Goal: Information Seeking & Learning: Compare options

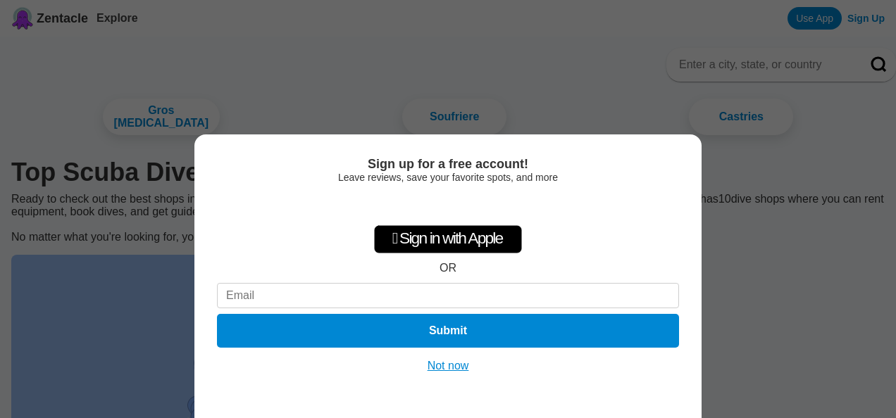
click at [444, 363] on button "Not now" at bounding box center [448, 366] width 50 height 14
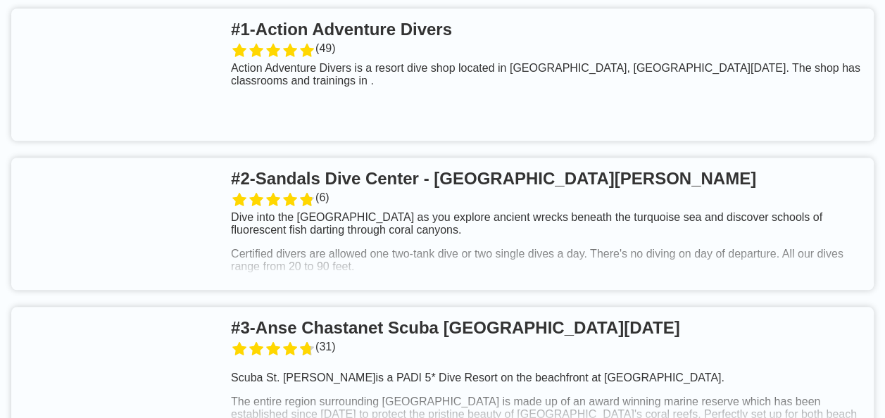
scroll to position [493, 0]
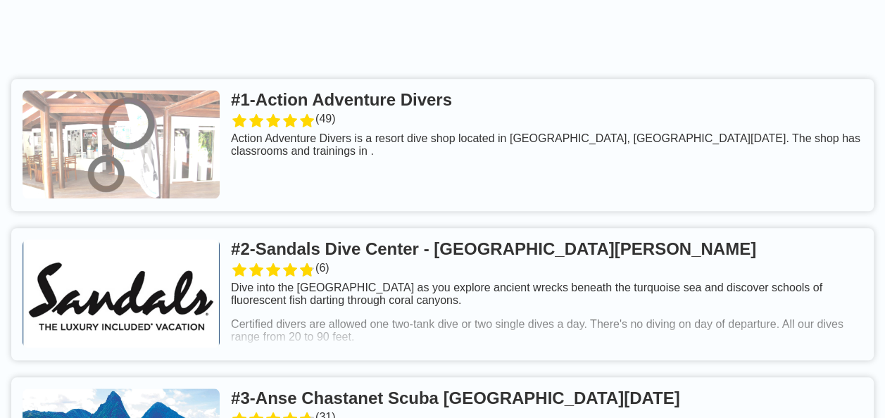
click at [420, 107] on link at bounding box center [442, 145] width 863 height 132
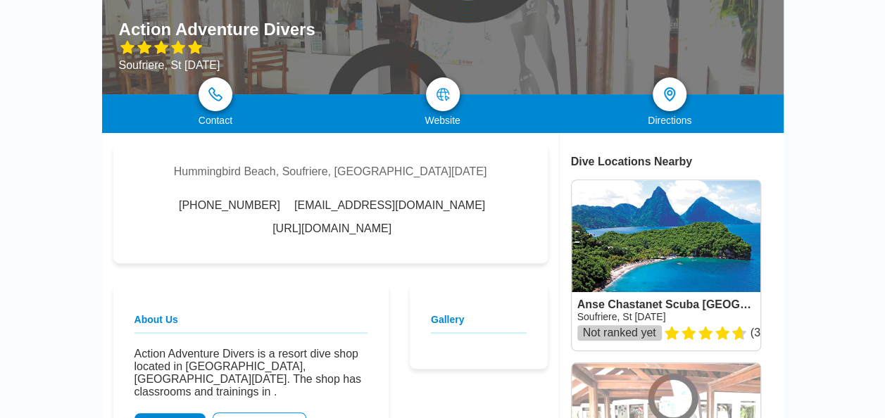
scroll to position [141, 0]
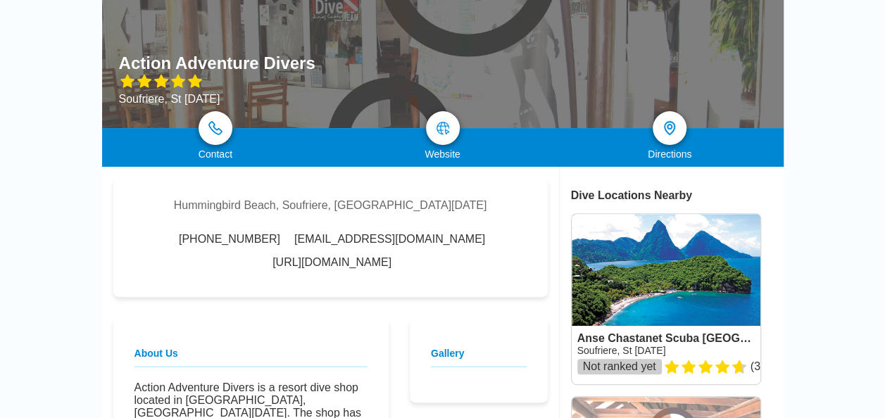
click at [392, 256] on link "[URL][DOMAIN_NAME]" at bounding box center [332, 262] width 119 height 13
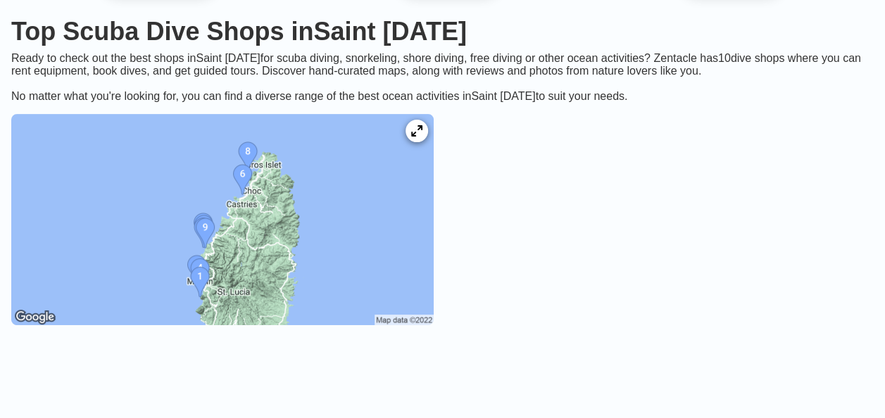
scroll to position [493, 0]
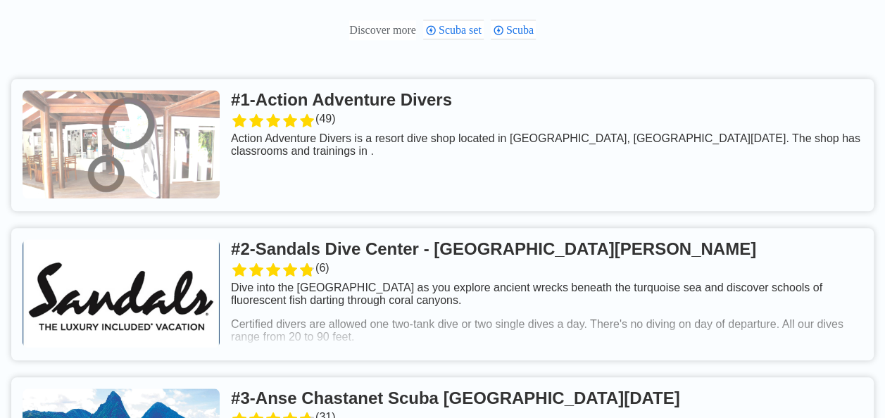
click at [445, 259] on link at bounding box center [442, 294] width 863 height 132
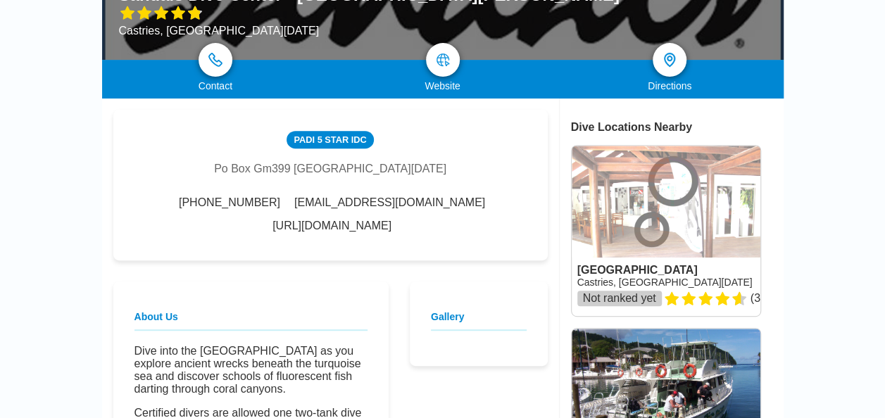
scroll to position [211, 0]
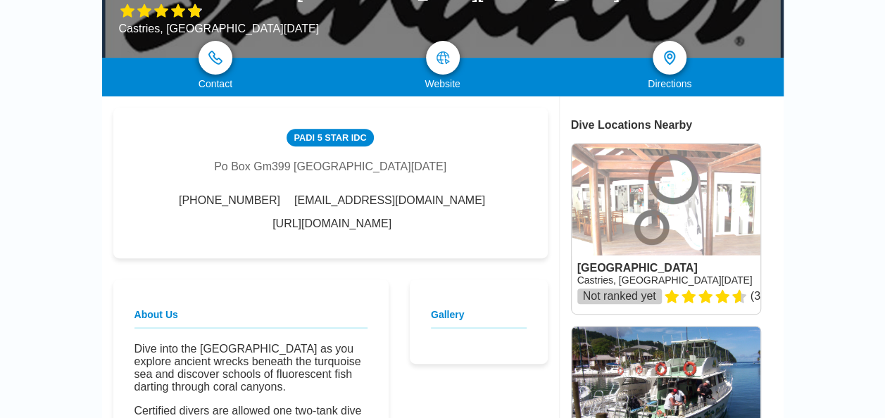
click at [392, 218] on link "[URL][DOMAIN_NAME]" at bounding box center [332, 224] width 119 height 13
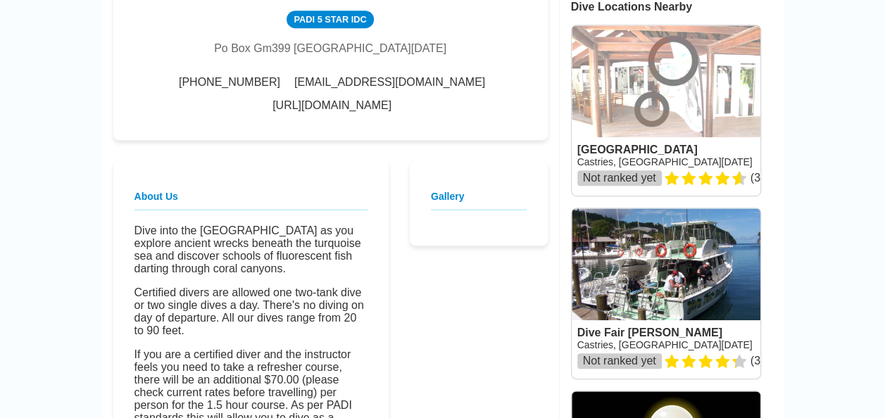
scroll to position [352, 0]
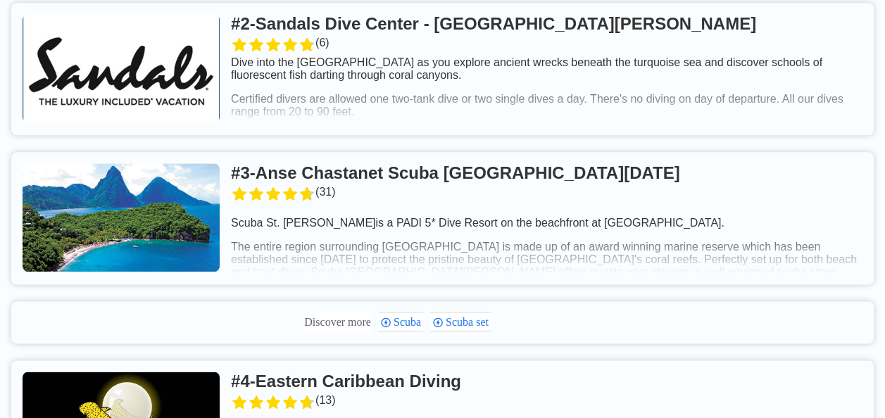
scroll to position [845, 0]
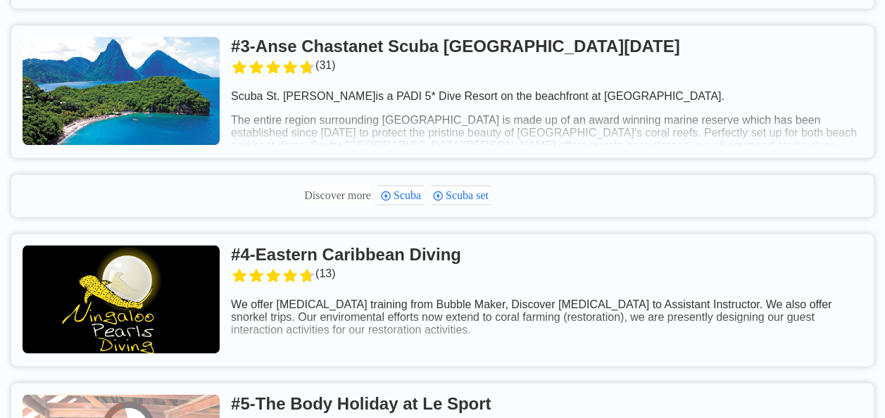
click at [352, 259] on link at bounding box center [442, 300] width 863 height 132
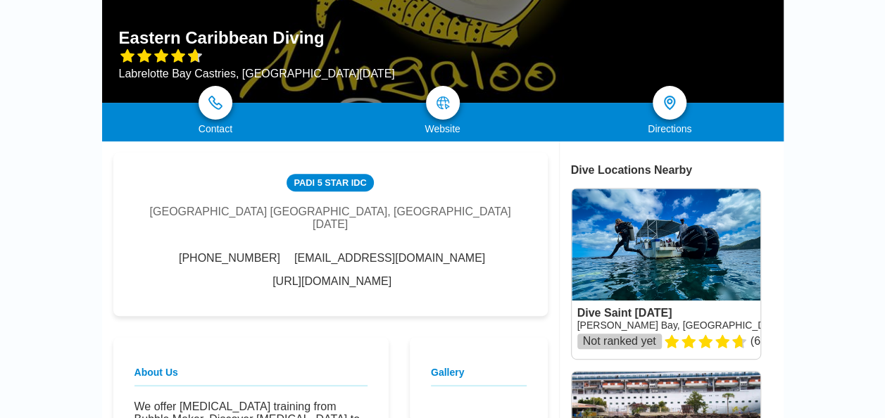
scroll to position [211, 0]
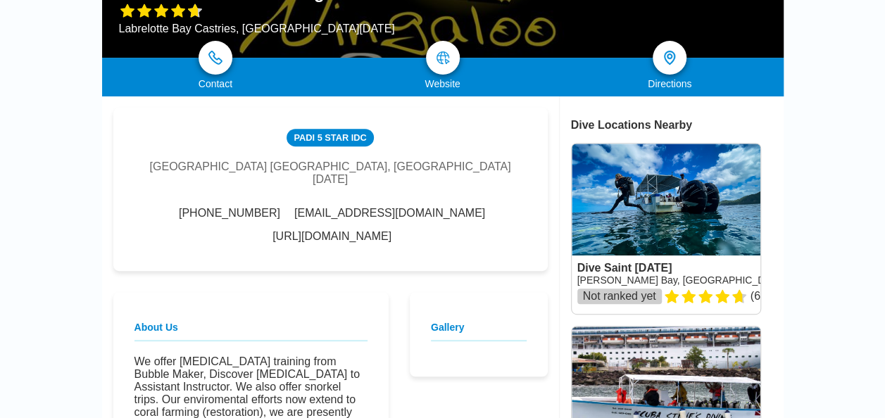
click at [389, 234] on link "[URL][DOMAIN_NAME]" at bounding box center [332, 236] width 119 height 13
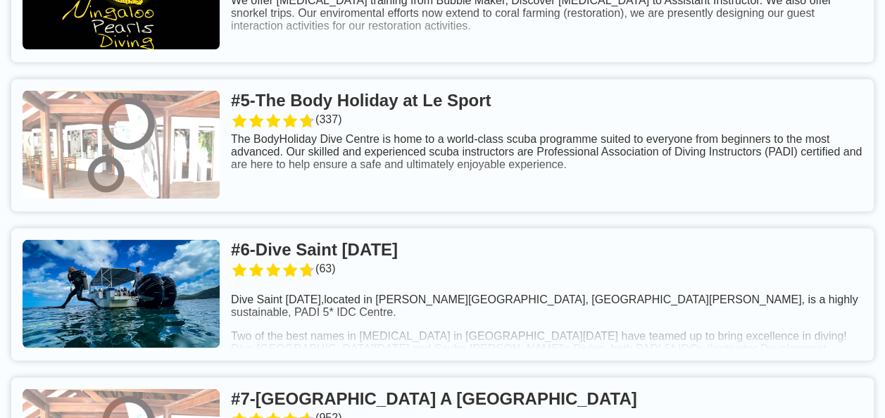
scroll to position [1268, 0]
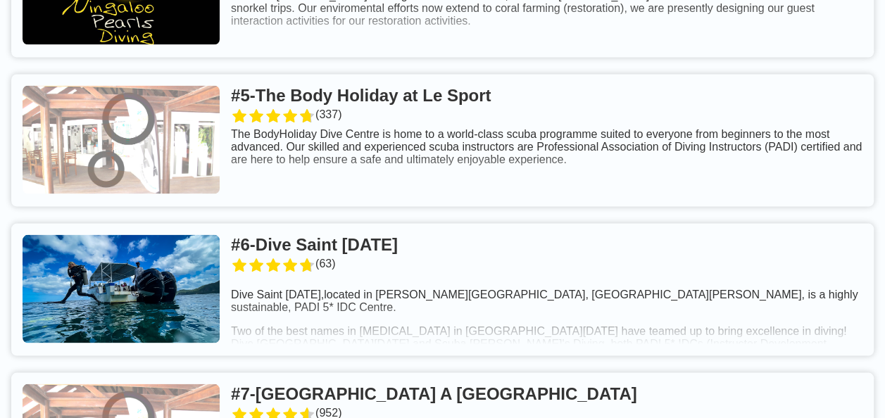
click at [377, 251] on link at bounding box center [442, 289] width 863 height 132
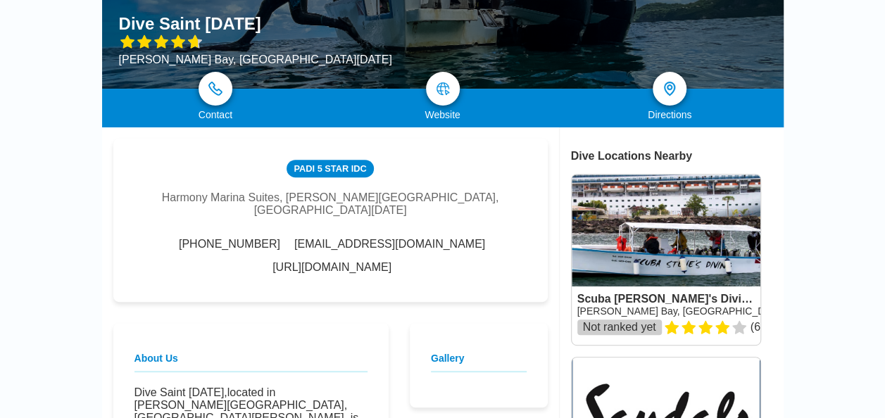
scroll to position [211, 0]
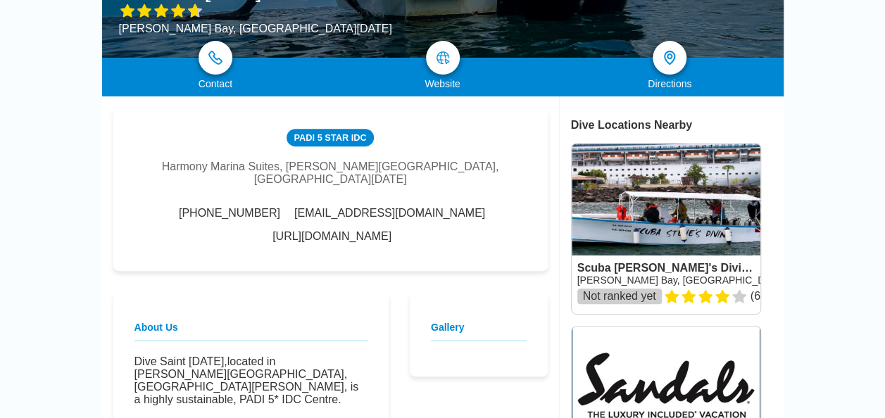
click at [392, 230] on link "[URL][DOMAIN_NAME]" at bounding box center [332, 236] width 119 height 13
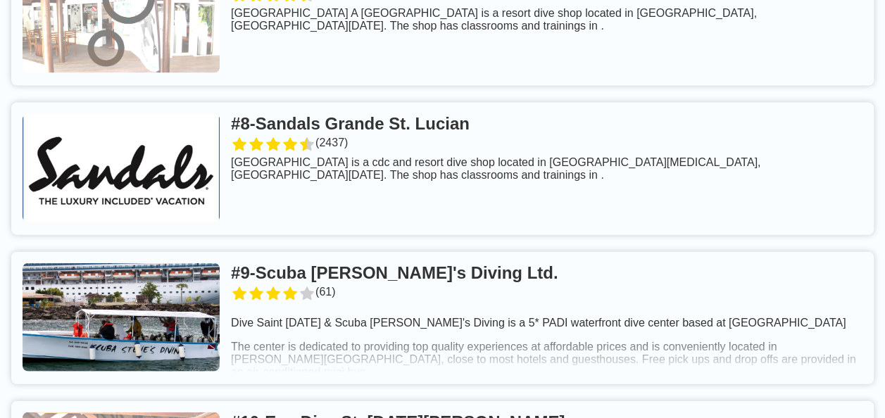
scroll to position [1532, 0]
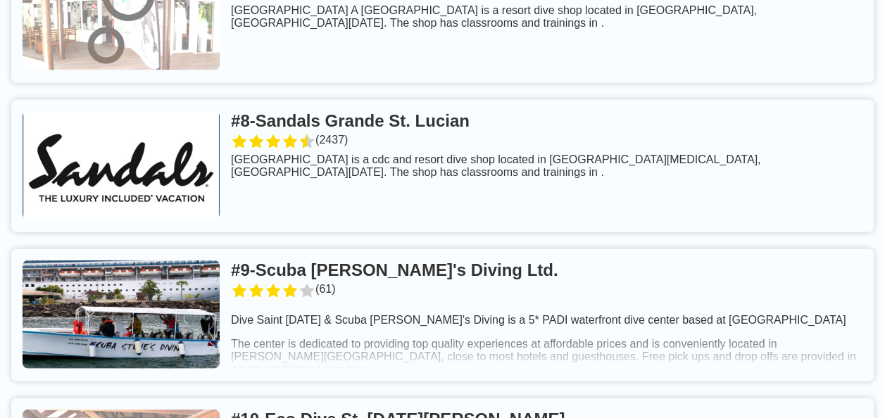
click at [335, 278] on link at bounding box center [442, 315] width 863 height 132
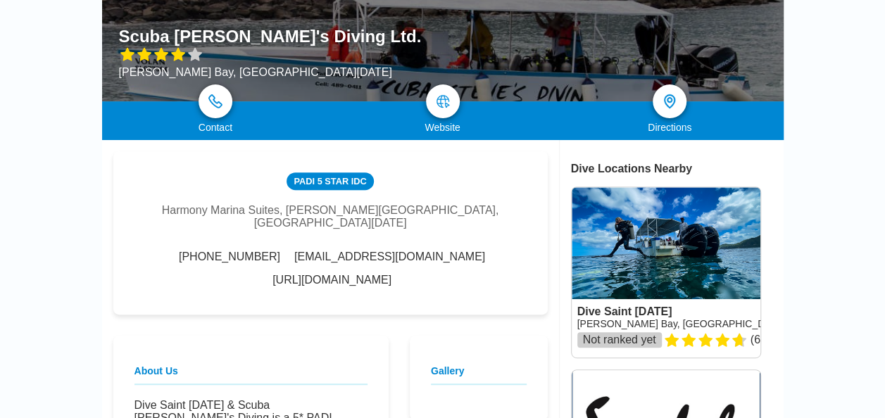
scroll to position [211, 0]
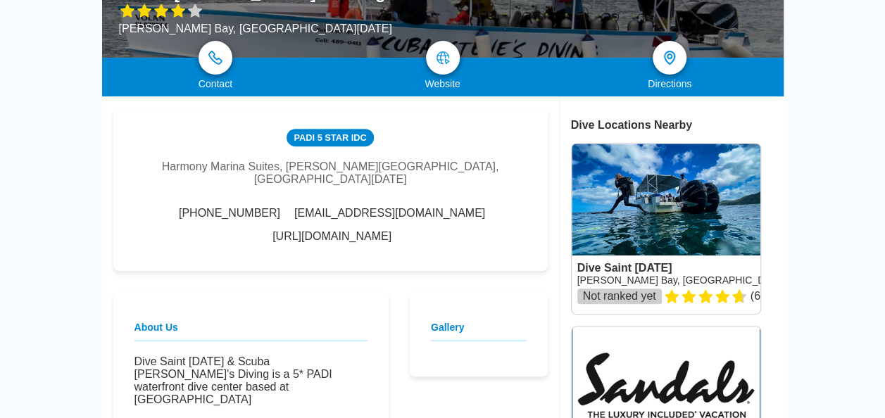
click at [351, 232] on link "[URL][DOMAIN_NAME]" at bounding box center [332, 236] width 119 height 13
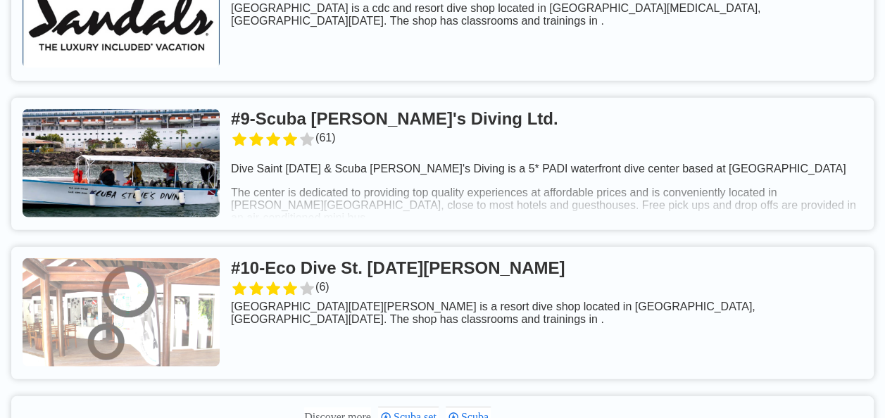
scroll to position [1798, 0]
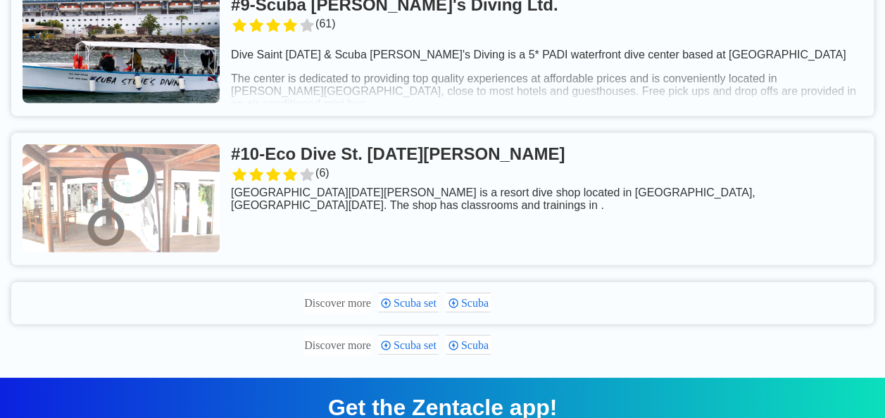
click at [443, 161] on link at bounding box center [442, 199] width 863 height 132
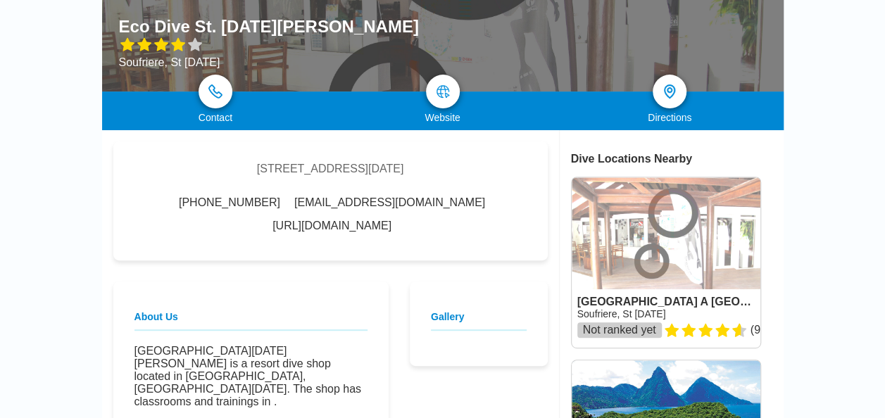
scroll to position [211, 0]
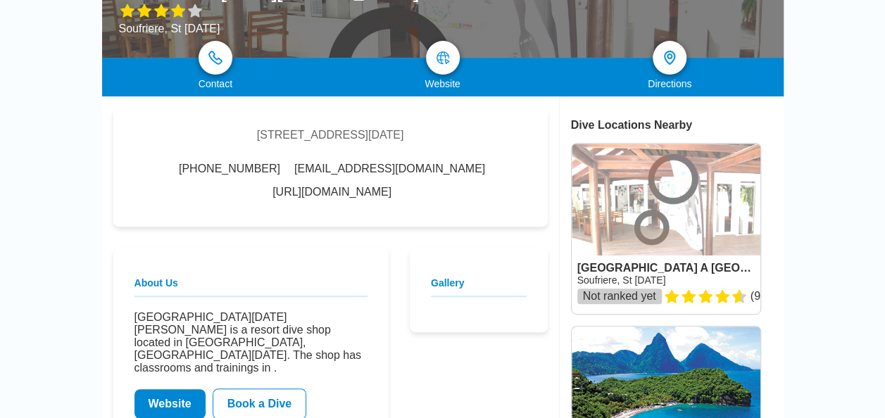
click at [381, 196] on link "[URL][DOMAIN_NAME]" at bounding box center [332, 192] width 119 height 13
click at [351, 199] on link "[URL][DOMAIN_NAME]" at bounding box center [332, 192] width 119 height 13
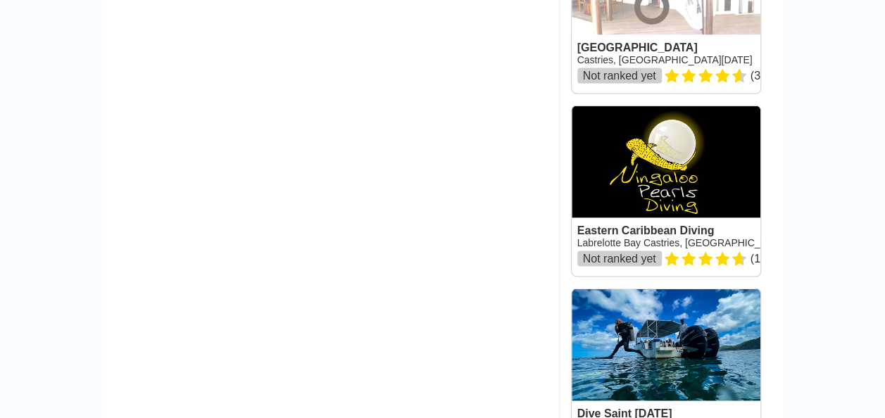
scroll to position [1338, 0]
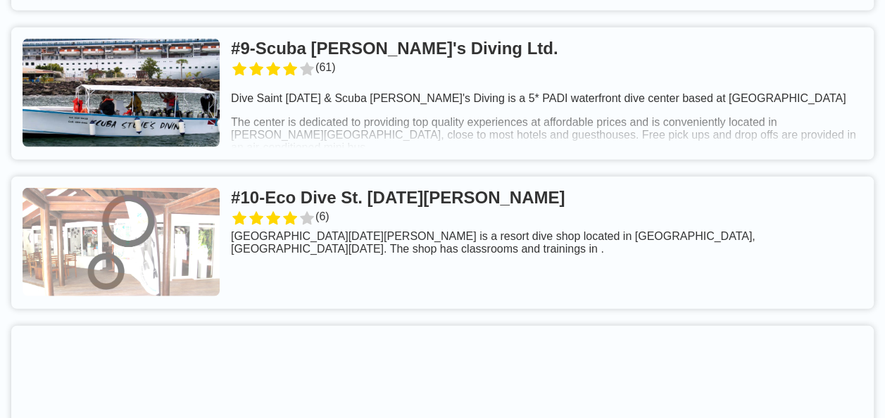
scroll to position [1685, 0]
